Goal: Task Accomplishment & Management: Use online tool/utility

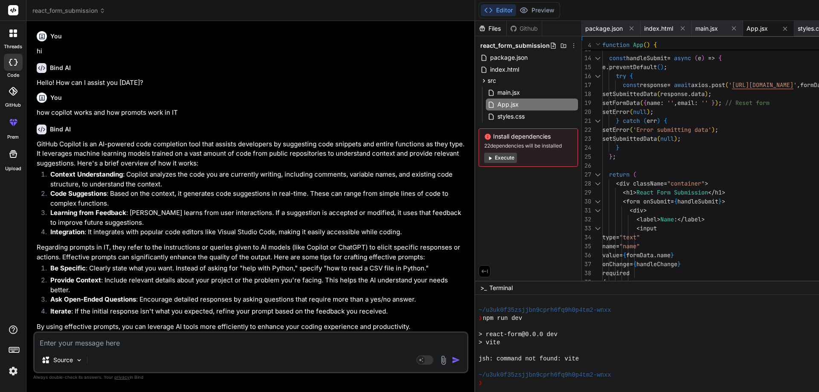
scroll to position [405, 0]
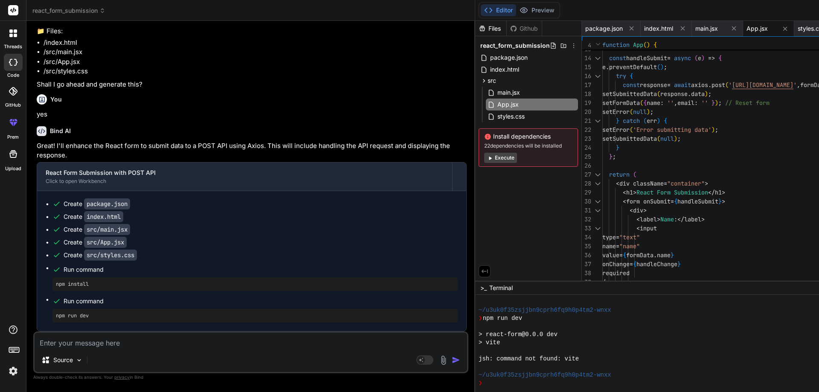
click at [65, 347] on textarea at bounding box center [251, 340] width 433 height 15
type textarea "i"
type textarea "x"
type textarea "is"
type textarea "x"
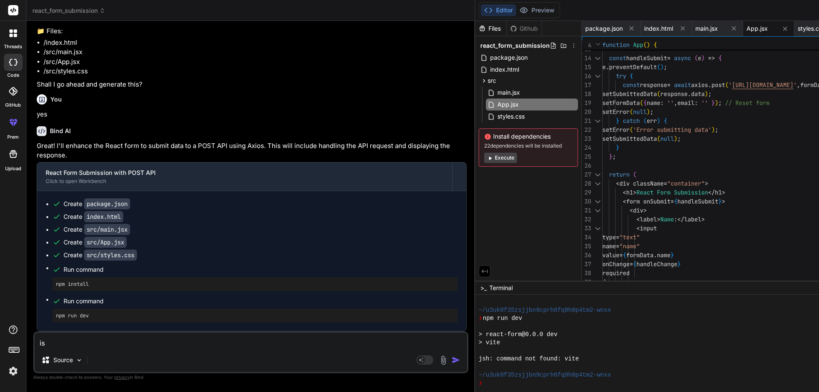
type textarea "is"
type textarea "x"
type textarea "is n"
type textarea "x"
type textarea "is nt"
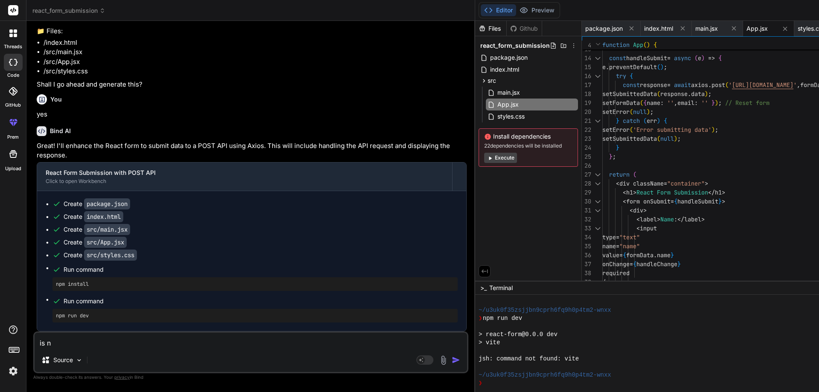
type textarea "x"
type textarea "is ntt"
type textarea "x"
type textarea "is nttd"
type textarea "x"
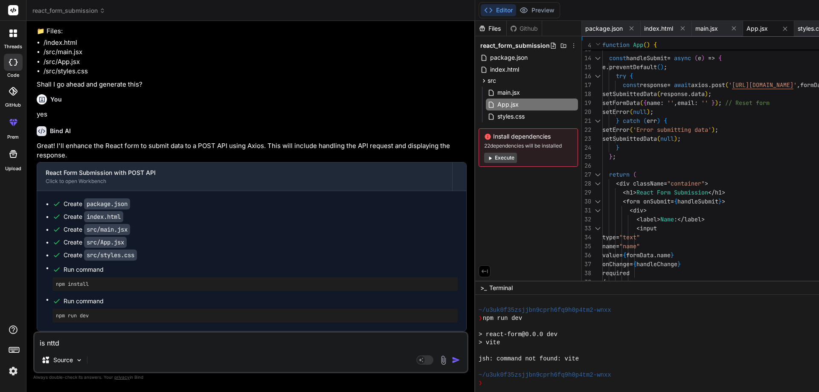
type textarea "is nttda"
type textarea "x"
type textarea "is nttdat"
type textarea "x"
type textarea "is nttdata"
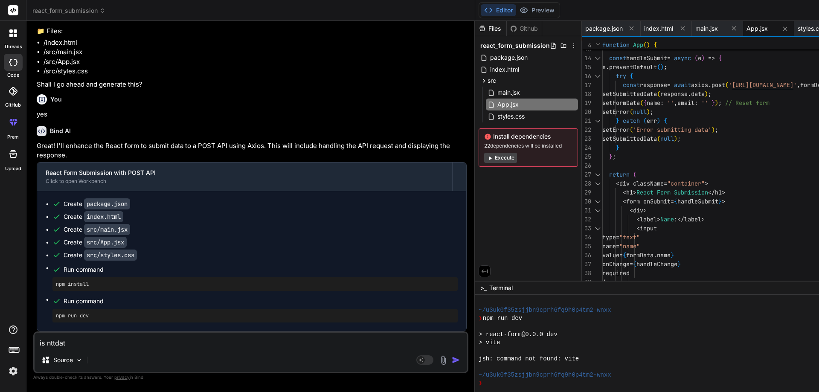
type textarea "x"
type textarea "is nttdata"
type textarea "x"
type textarea "is nttdata p"
type textarea "x"
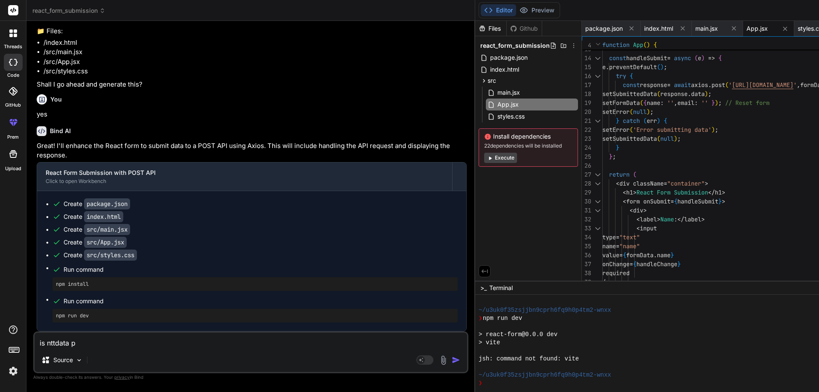
type textarea "is nttdata pr"
type textarea "x"
type textarea "is nttdata pro"
type textarea "x"
type textarea "is nttdata prov"
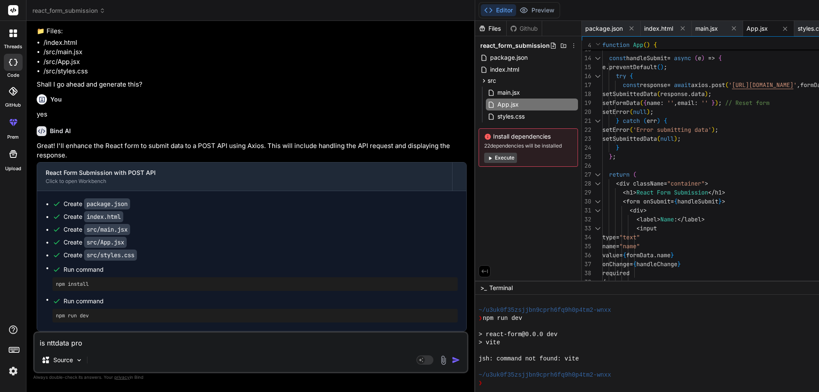
type textarea "x"
type textarea "is nttdata provi"
type textarea "x"
type textarea "is nttdata provid"
type textarea "x"
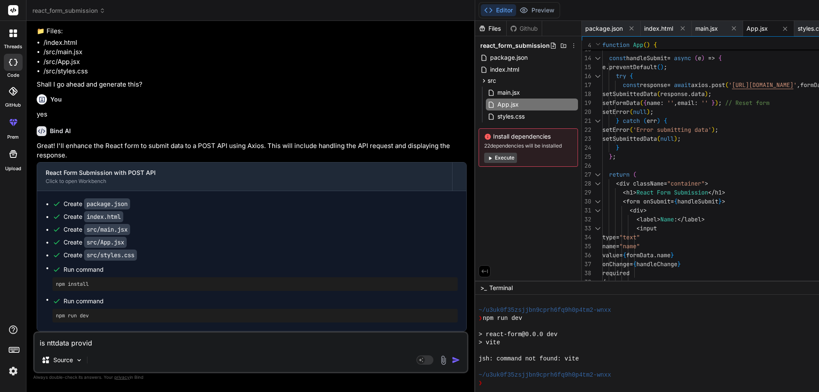
type textarea "is nttdata provide"
type textarea "x"
type textarea "is nttdata provide"
type textarea "x"
type textarea "is nttdata provide w"
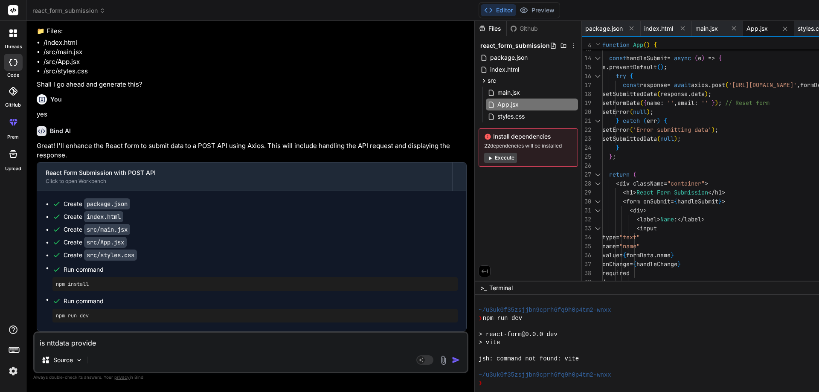
type textarea "x"
type textarea "is nttdata provide wf"
type textarea "x"
type textarea "is nttdata provide wfh"
type textarea "x"
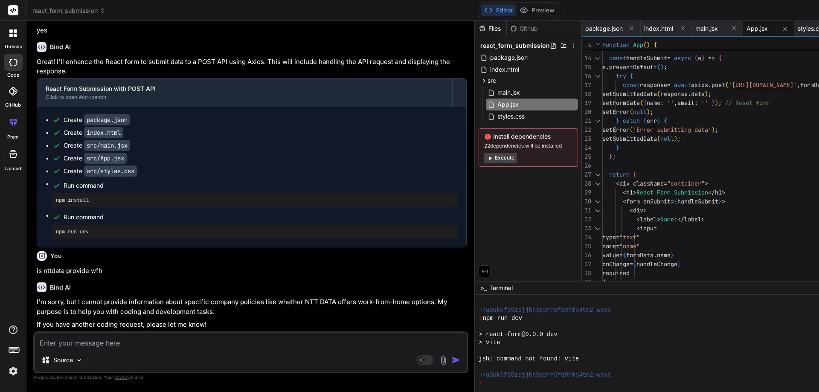
scroll to position [2125, 0]
click at [78, 360] on img at bounding box center [79, 360] width 7 height 7
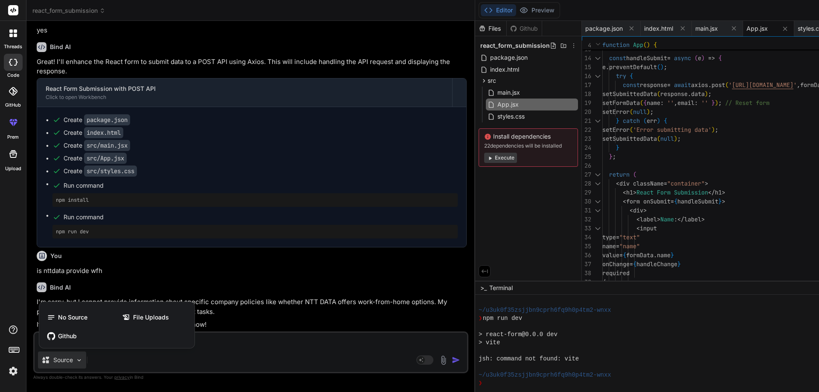
click at [177, 169] on div at bounding box center [409, 196] width 819 height 392
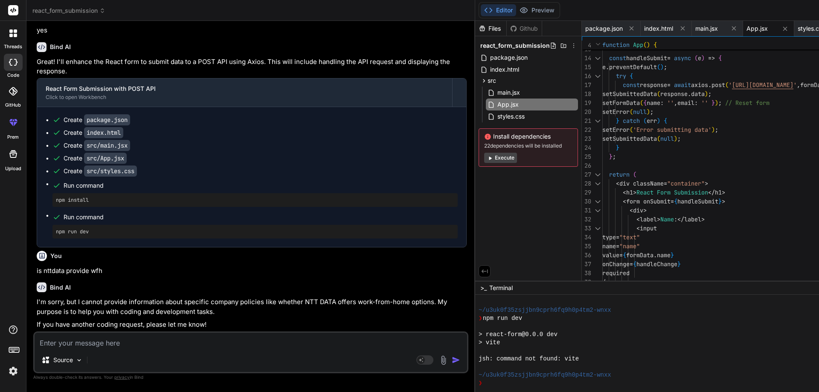
scroll to position [2040, 0]
click at [17, 9] on rect at bounding box center [13, 10] width 10 height 10
click at [13, 41] on div at bounding box center [13, 33] width 18 height 18
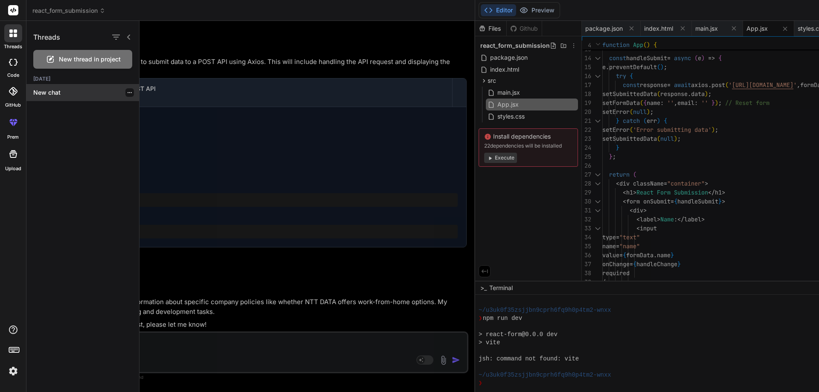
click at [47, 87] on div "New chat" at bounding box center [82, 92] width 113 height 17
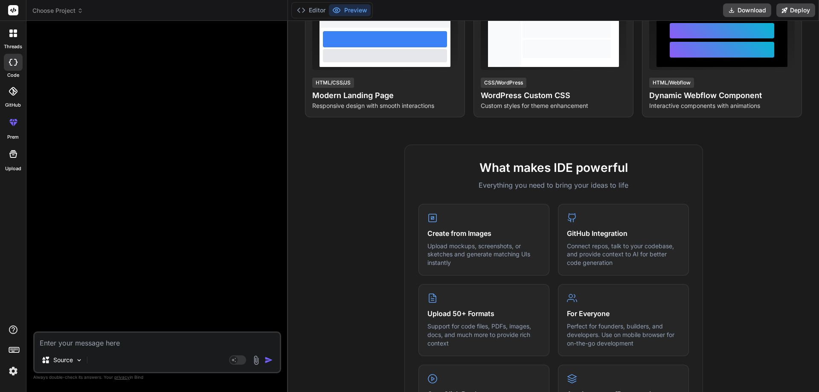
scroll to position [256, 0]
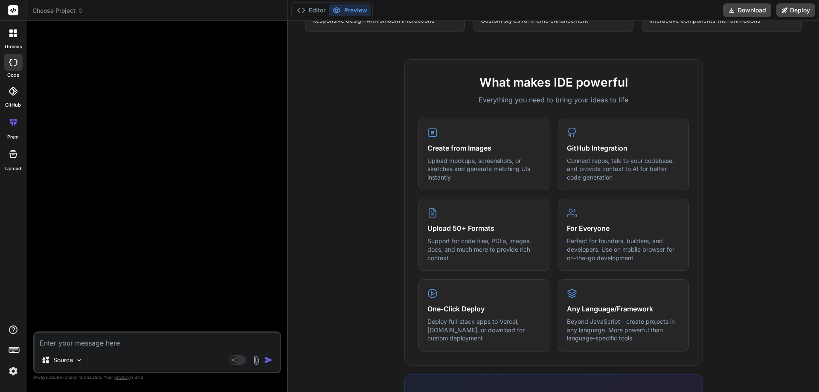
click at [116, 130] on div at bounding box center [158, 180] width 246 height 304
click at [11, 38] on div at bounding box center [13, 33] width 18 height 18
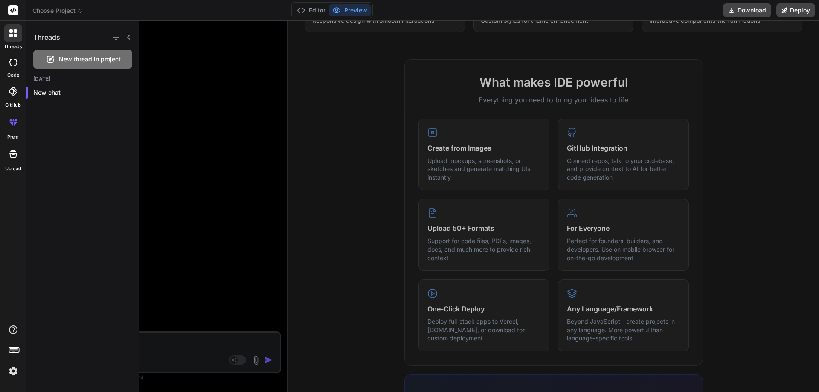
click at [213, 267] on div at bounding box center [480, 206] width 680 height 371
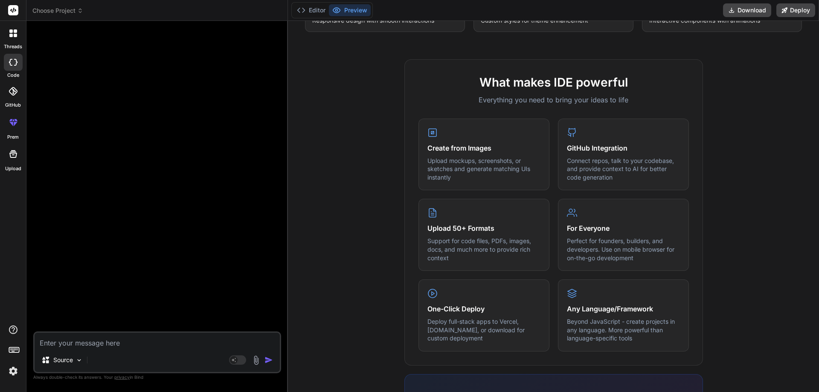
click at [15, 349] on rect at bounding box center [15, 349] width 1 height 1
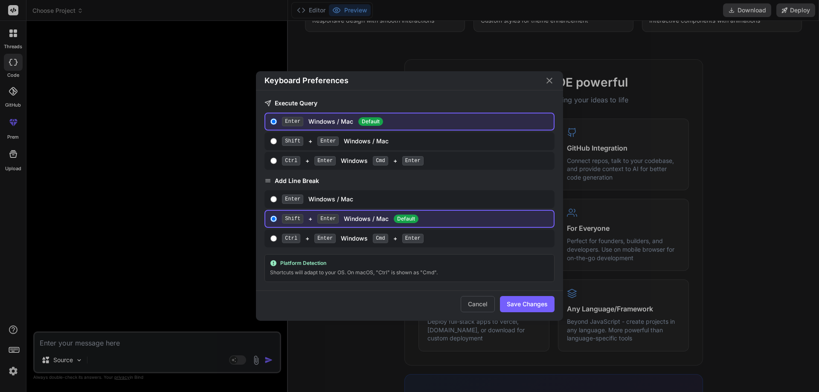
click at [111, 236] on div "Keyboard Preferences Execute Query Enter Windows / Mac Default Shift + Enter Wi…" at bounding box center [409, 196] width 819 height 392
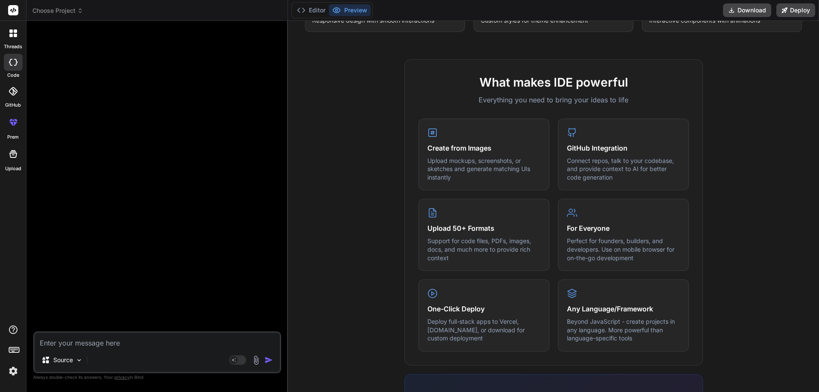
click at [12, 12] on rect at bounding box center [13, 10] width 10 height 10
click at [15, 373] on img at bounding box center [13, 371] width 15 height 15
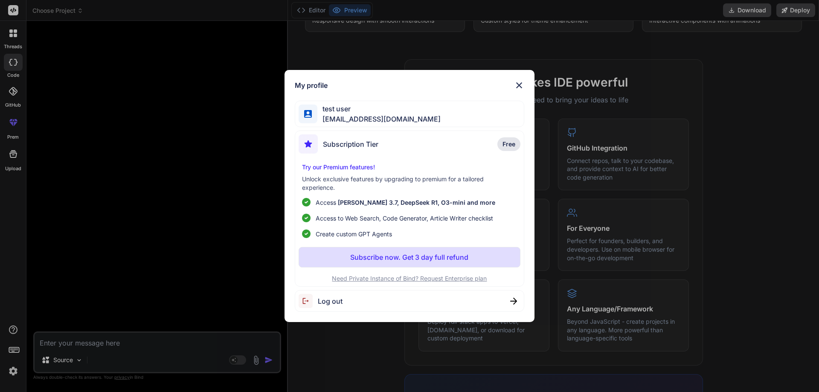
click at [114, 154] on div "My profile test user [EMAIL_ADDRESS][DOMAIN_NAME] Subscription Tier Free Try ou…" at bounding box center [409, 196] width 819 height 392
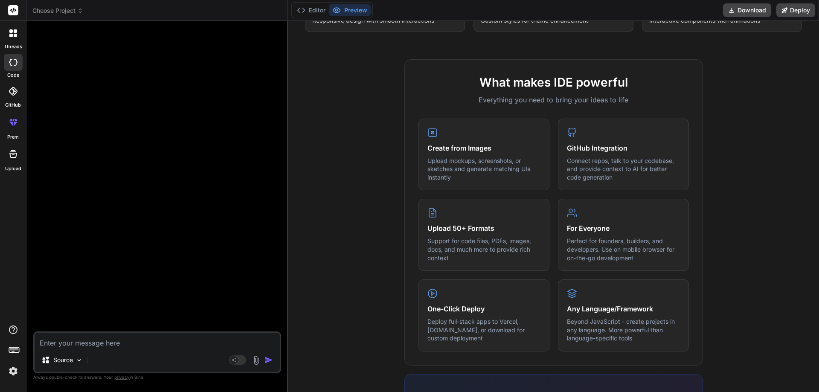
click at [71, 9] on span "Choose Project" at bounding box center [57, 10] width 51 height 9
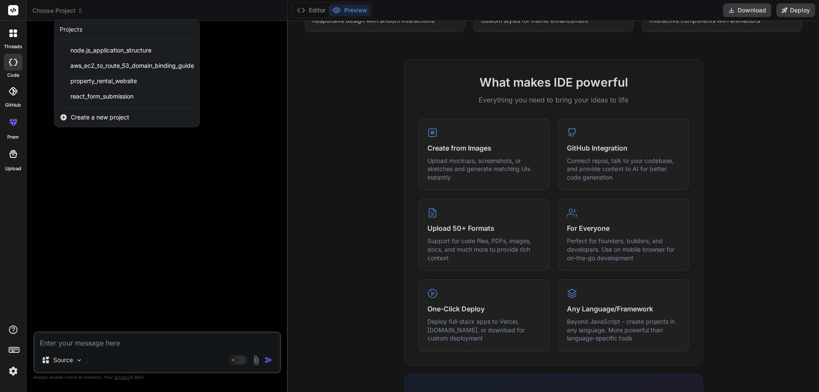
click at [215, 175] on div at bounding box center [409, 196] width 819 height 392
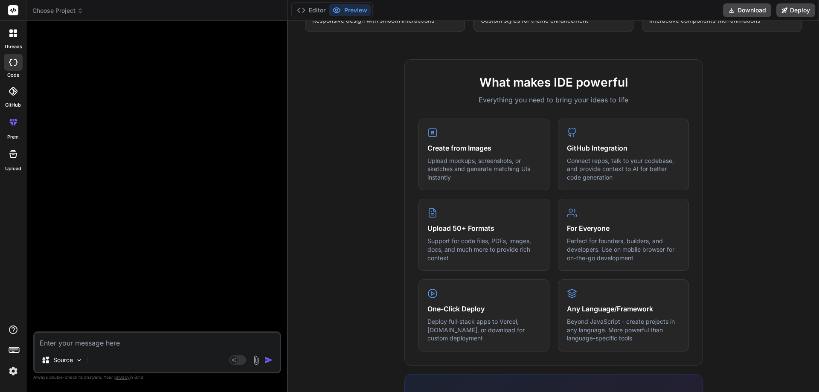
click at [64, 8] on span "Choose Project" at bounding box center [57, 10] width 51 height 9
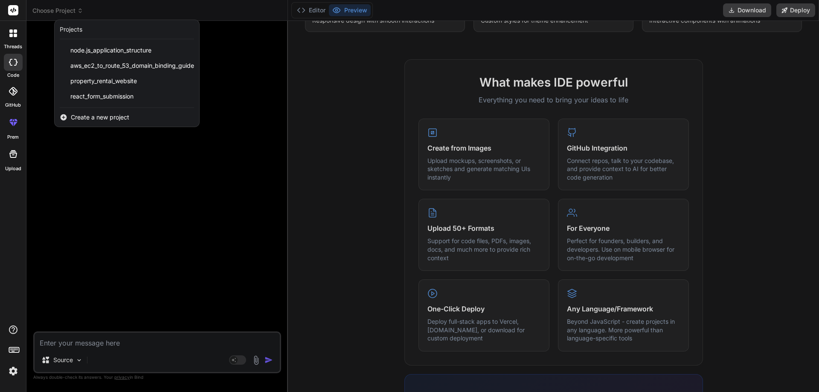
click at [189, 194] on div at bounding box center [409, 196] width 819 height 392
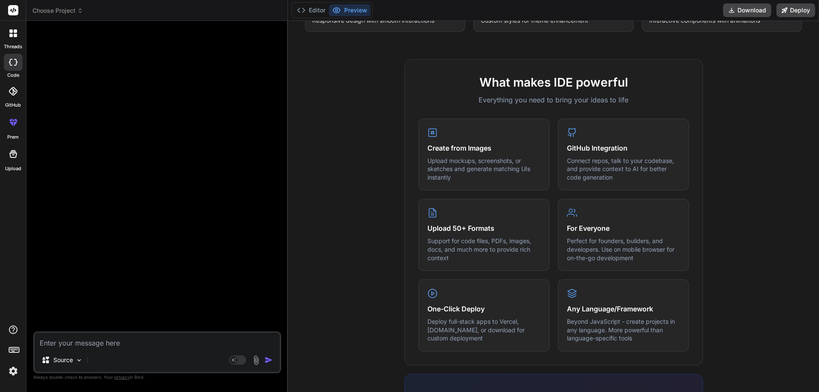
click at [14, 39] on div at bounding box center [13, 33] width 18 height 18
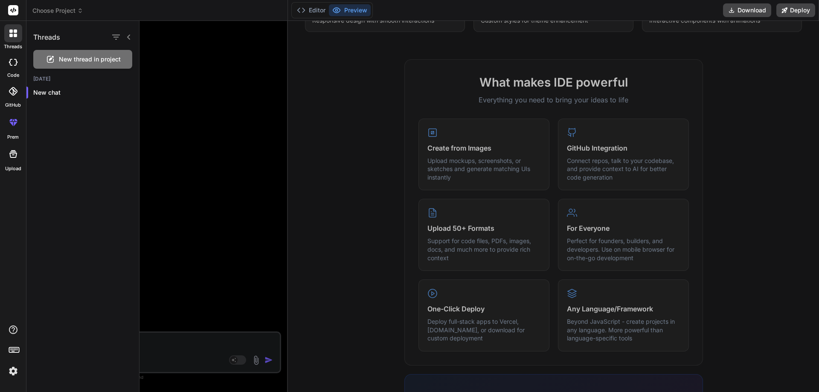
click at [233, 166] on div at bounding box center [480, 206] width 680 height 371
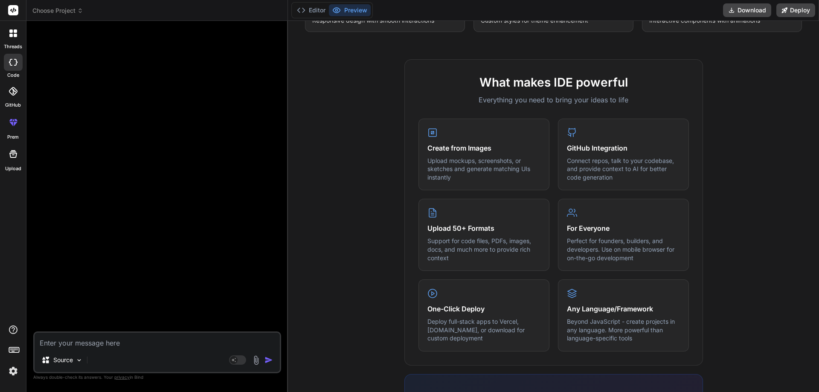
click at [7, 61] on div at bounding box center [13, 62] width 19 height 17
type textarea "x"
click at [5, 102] on div "GitHub" at bounding box center [13, 94] width 26 height 30
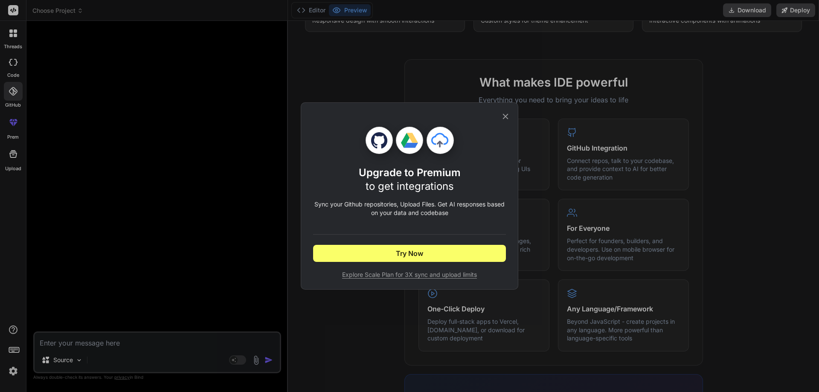
click at [506, 118] on icon at bounding box center [505, 116] width 9 height 9
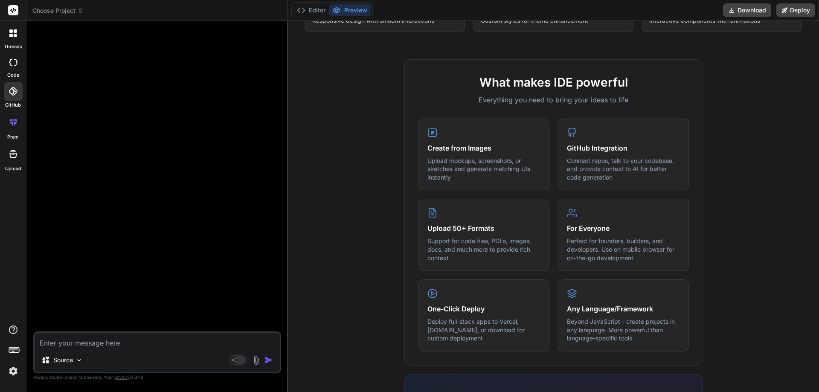
click at [4, 128] on div at bounding box center [13, 122] width 20 height 20
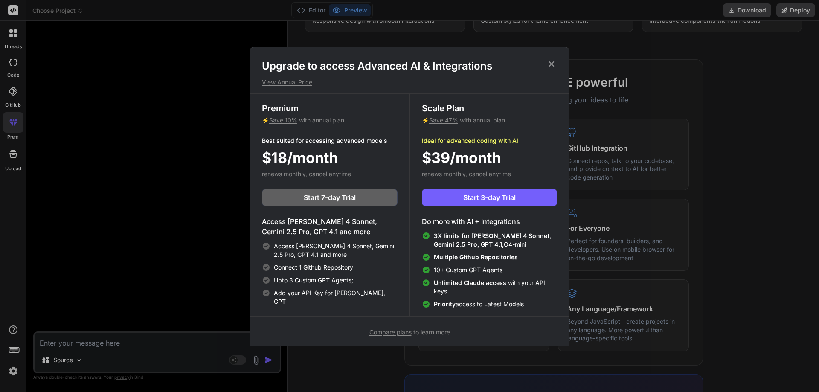
click at [551, 67] on icon at bounding box center [552, 64] width 6 height 6
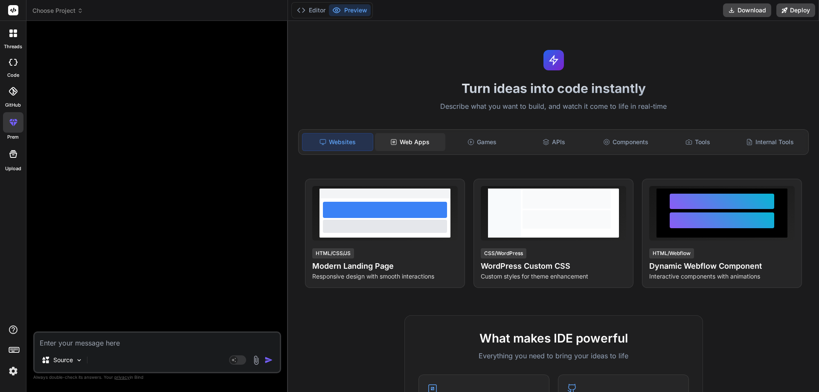
click at [414, 148] on div "Web Apps" at bounding box center [410, 142] width 70 height 18
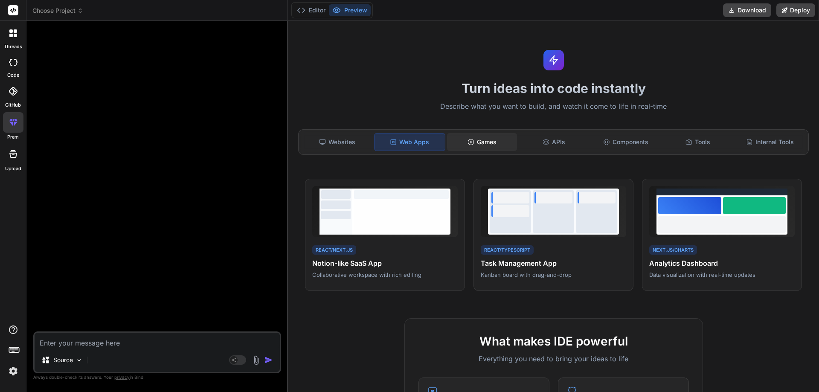
click at [480, 146] on div "Games" at bounding box center [482, 142] width 70 height 18
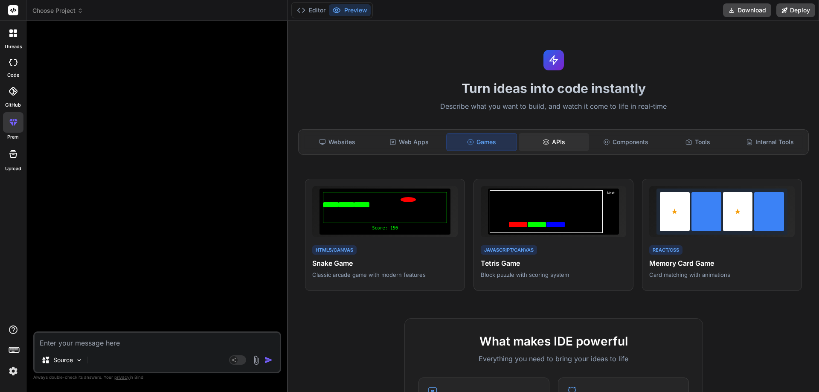
click at [544, 143] on icon at bounding box center [546, 142] width 6 height 1
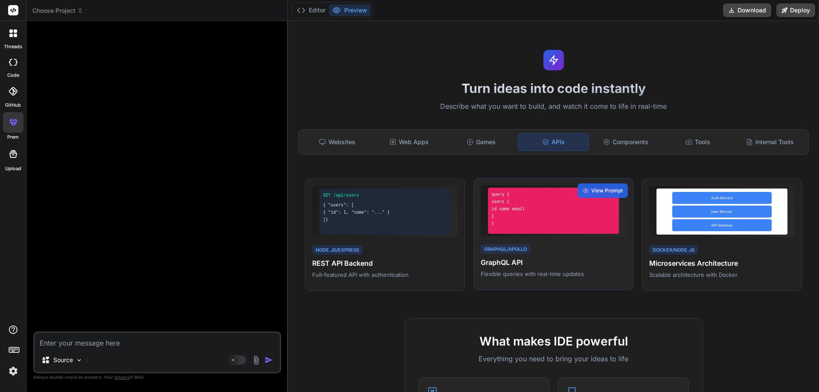
click at [526, 234] on div "query { users { id name email } }" at bounding box center [554, 210] width 146 height 51
click at [606, 185] on div "View Prompt" at bounding box center [603, 190] width 50 height 15
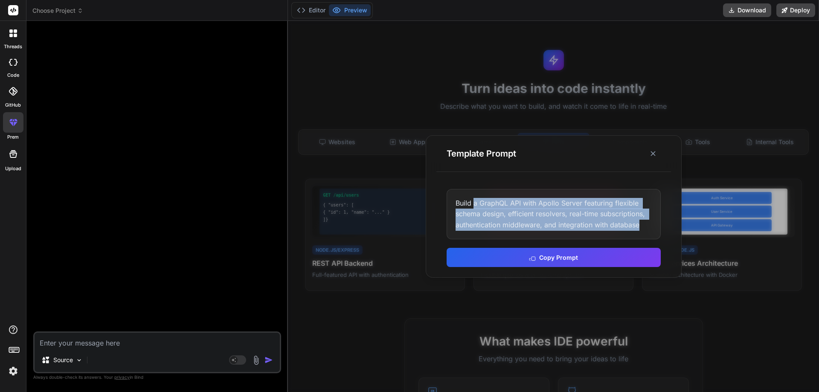
drag, startPoint x: 636, startPoint y: 228, endPoint x: 472, endPoint y: 202, distance: 165.9
click at [472, 202] on div "Build a GraphQL API with Apollo Server featuring flexible schema design, effici…" at bounding box center [554, 214] width 214 height 51
click at [526, 253] on button "Copy Prompt" at bounding box center [554, 256] width 214 height 19
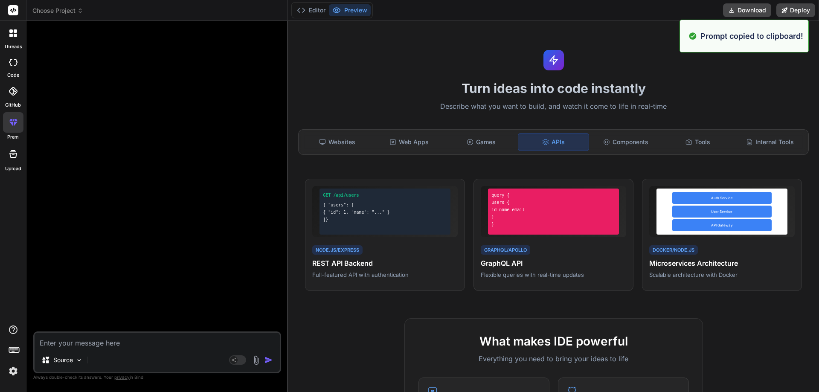
click at [99, 342] on textarea at bounding box center [157, 340] width 245 height 15
paste textarea "Build a GraphQL API with Apollo Server featuring flexible schema design, effici…"
type textarea "Build a GraphQL API with Apollo Server featuring flexible schema design, effici…"
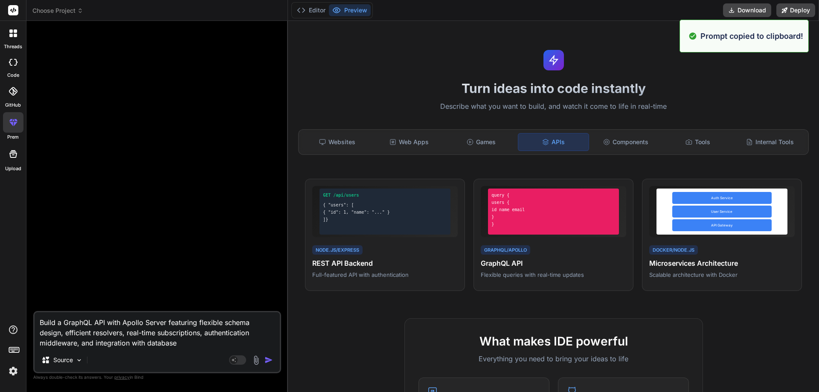
type textarea "x"
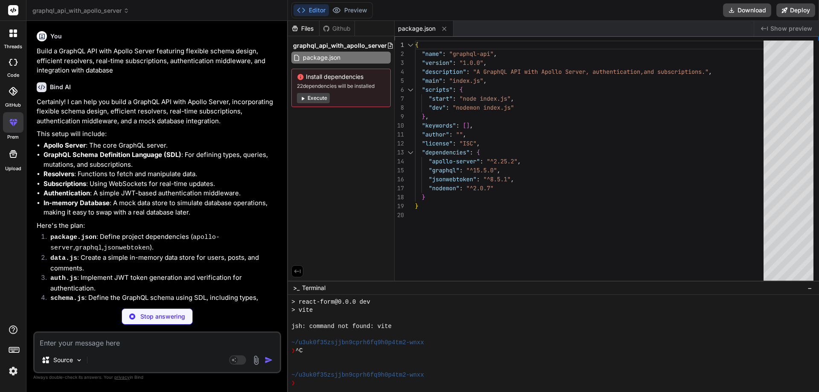
type textarea "x"
type textarea "findUserByUsername, findPostsByAuthorId, findCommentsByAuthorId, findCommentsBy…"
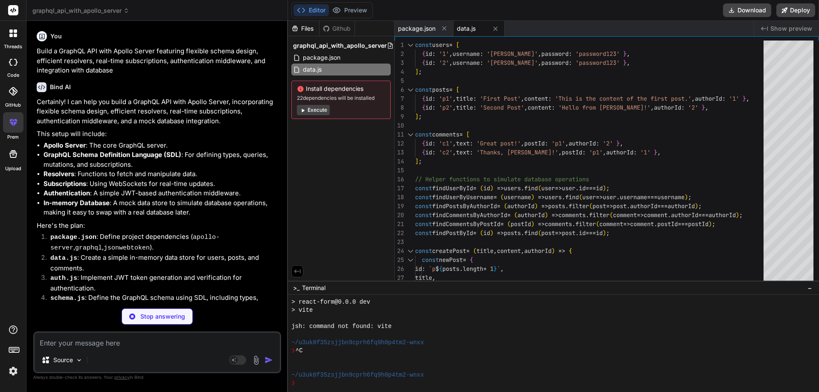
type textarea "x"
type textarea "return null; }; module.exports = { generateToken, authenticateUser, };"
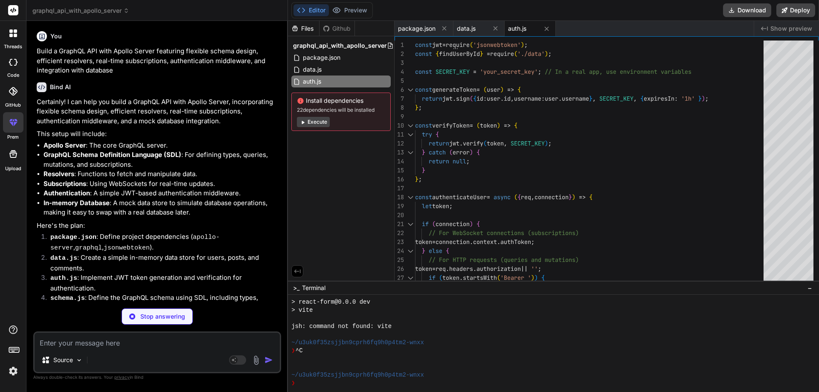
type textarea "x"
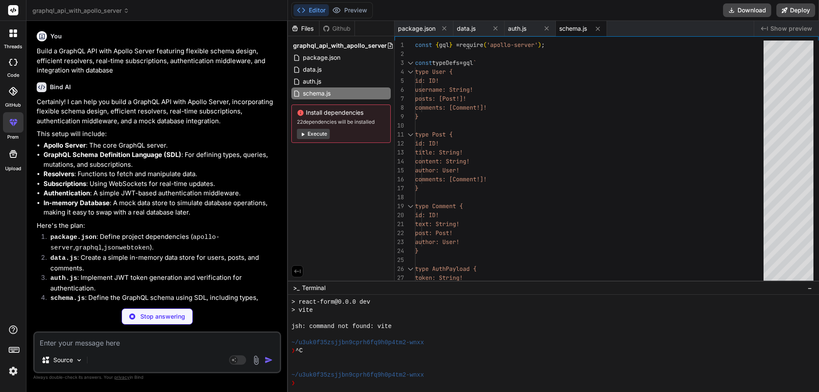
type textarea "x"
type textarea "comments: (parent) => findCommentsByPostId([DOMAIN_NAME]), }, Comment: { author…"
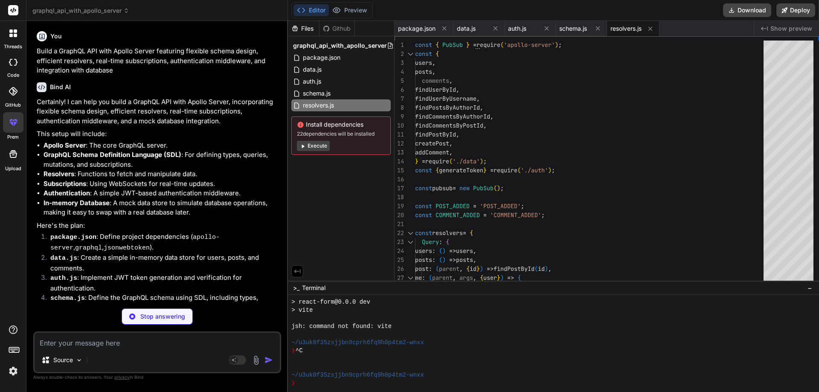
type textarea "x"
type textarea "}, }, }); server.listen({ port: 4000 }).then(({ url, subscriptionsUrl }) => { c…"
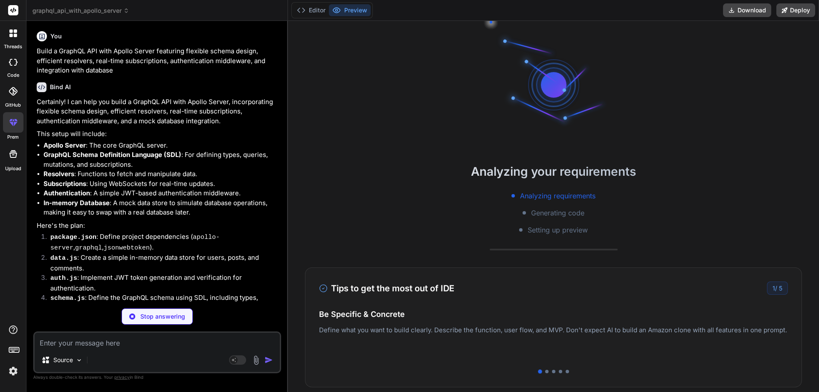
scroll to position [478, 0]
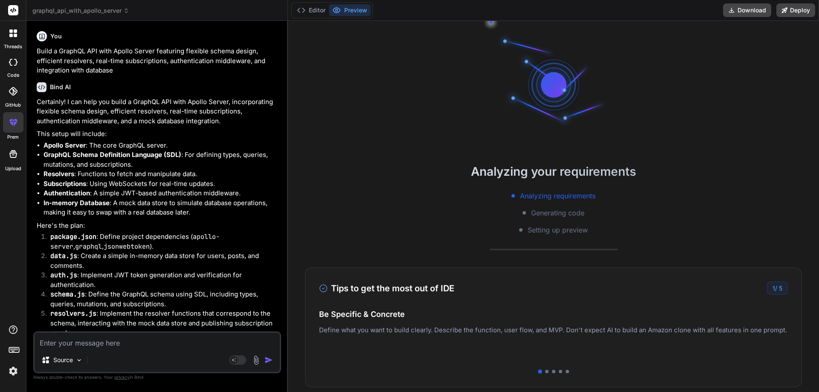
click at [578, 123] on div at bounding box center [554, 85] width 128 height 128
type textarea "x"
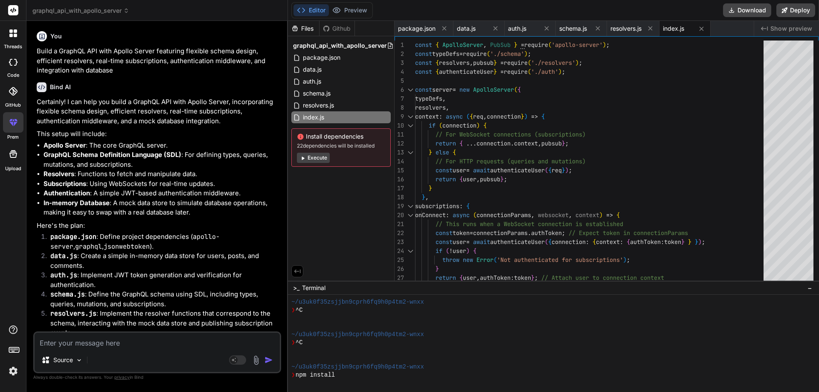
scroll to position [949, 0]
